Goal: Communication & Community: Answer question/provide support

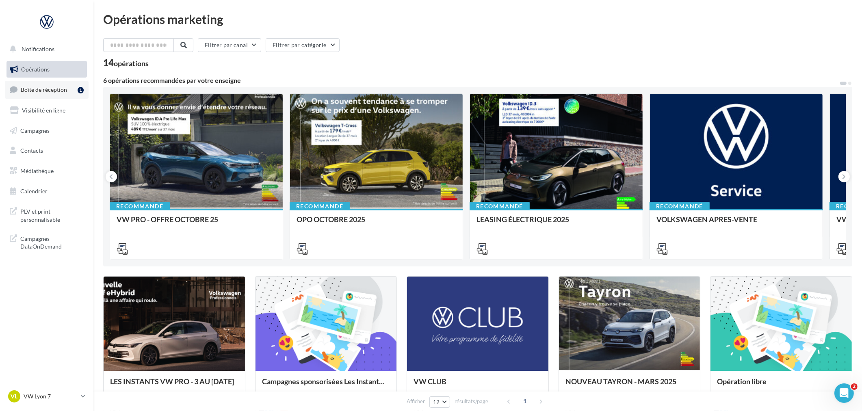
click at [70, 98] on link "Boîte de réception 1" at bounding box center [47, 89] width 84 height 17
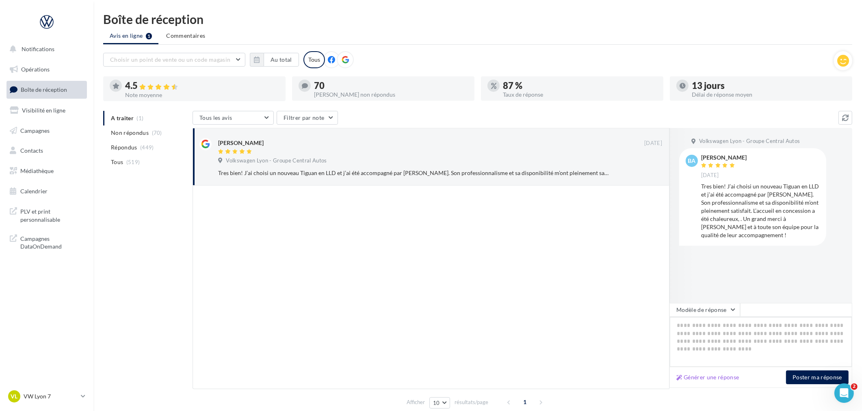
click at [724, 320] on textarea at bounding box center [761, 342] width 183 height 50
click at [722, 314] on button "Modèle de réponse" at bounding box center [705, 310] width 71 height 14
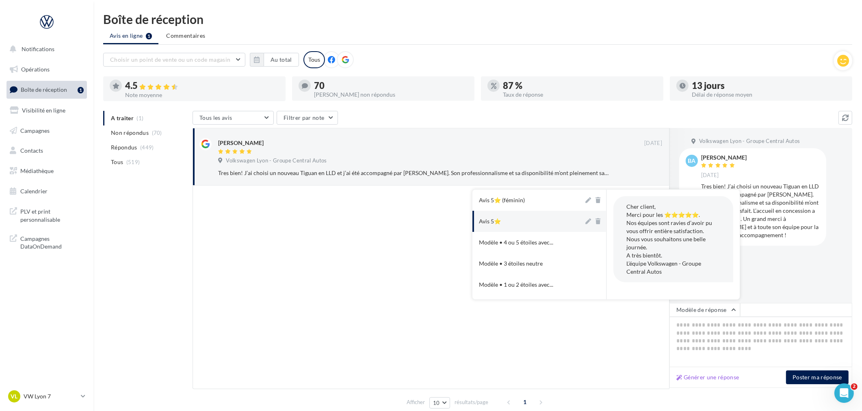
click at [516, 219] on button "Avis 5⭐" at bounding box center [527, 221] width 111 height 21
type textarea "**********"
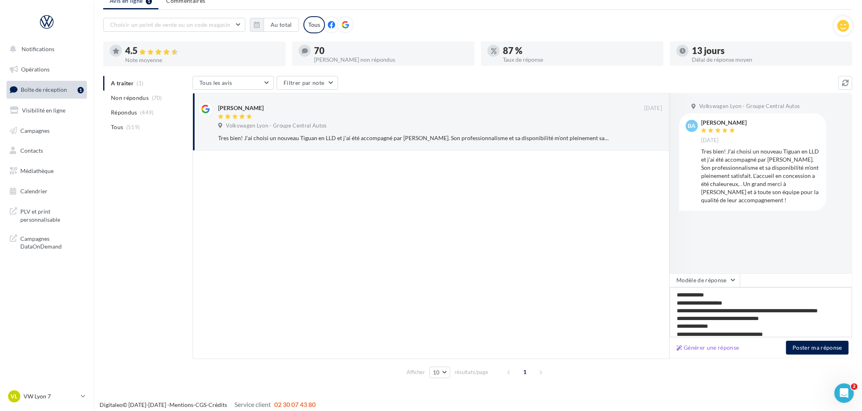
scroll to position [39, 0]
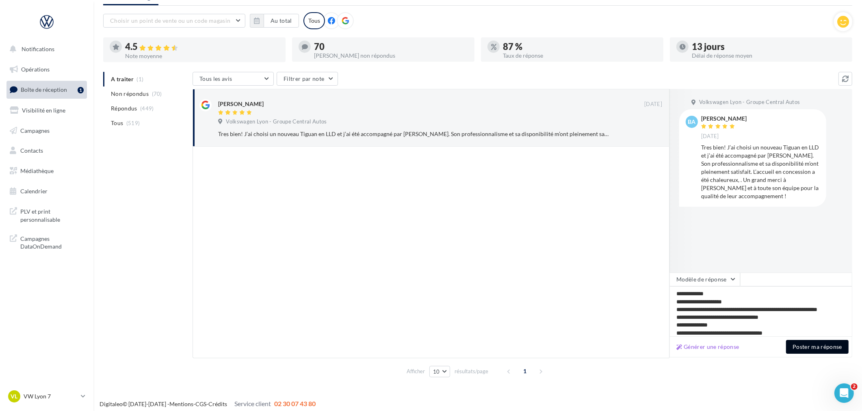
click at [803, 350] on button "Poster ma réponse" at bounding box center [817, 347] width 63 height 14
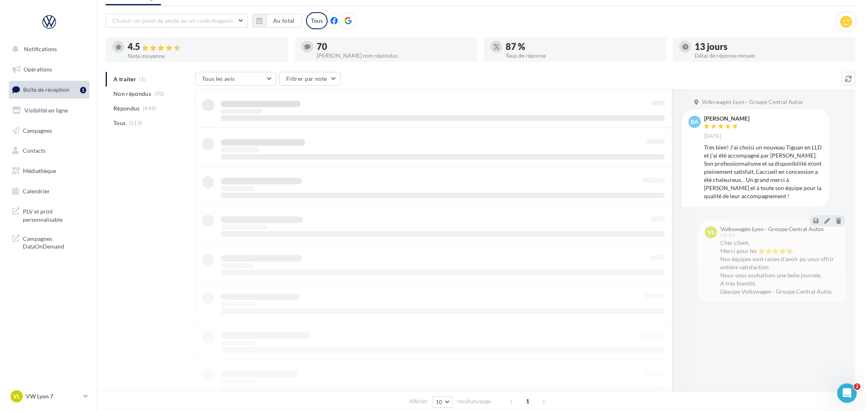
scroll to position [0, 0]
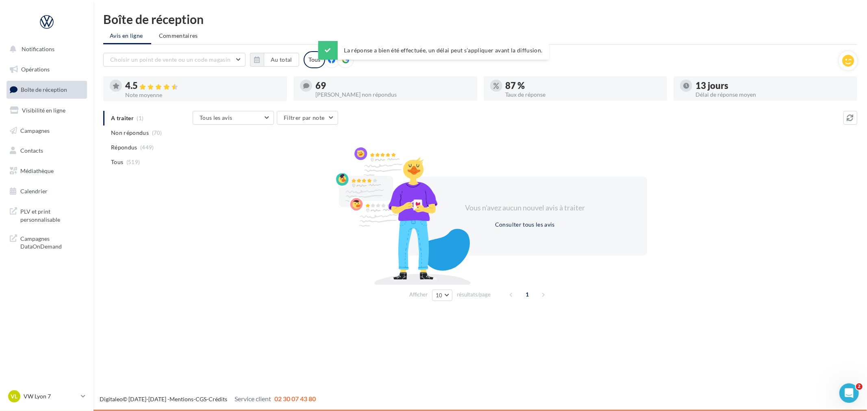
click at [66, 386] on nav "Notifications Opérations Boîte de réception Visibilité en ligne Campagnes Conta…" at bounding box center [46, 205] width 93 height 411
click at [64, 395] on p "VW Lyon 7" at bounding box center [51, 396] width 54 height 8
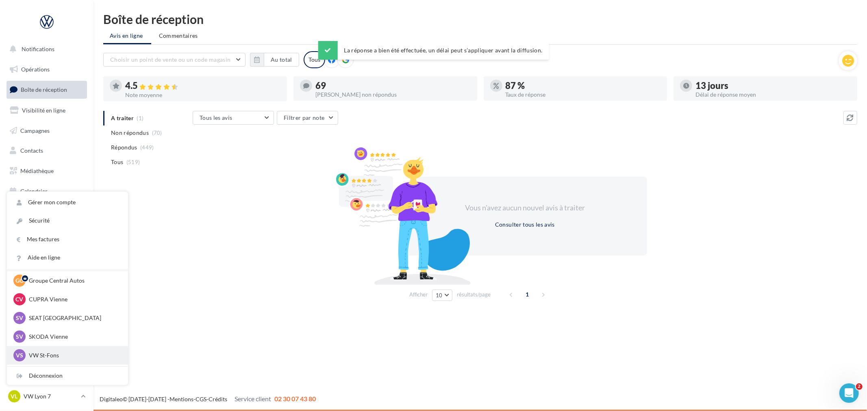
scroll to position [45, 0]
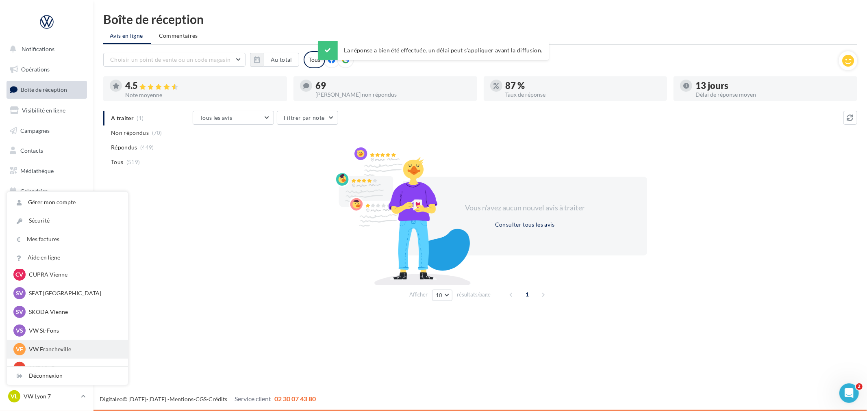
click at [61, 345] on div "VF VW Francheville vw-fra-gru" at bounding box center [67, 349] width 108 height 12
